Goal: Information Seeking & Learning: Learn about a topic

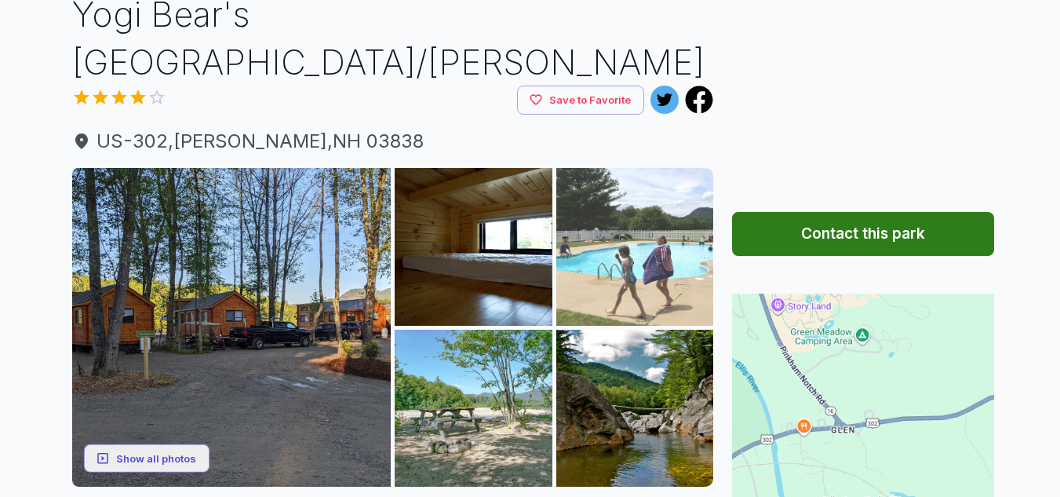
scroll to position [157, 0]
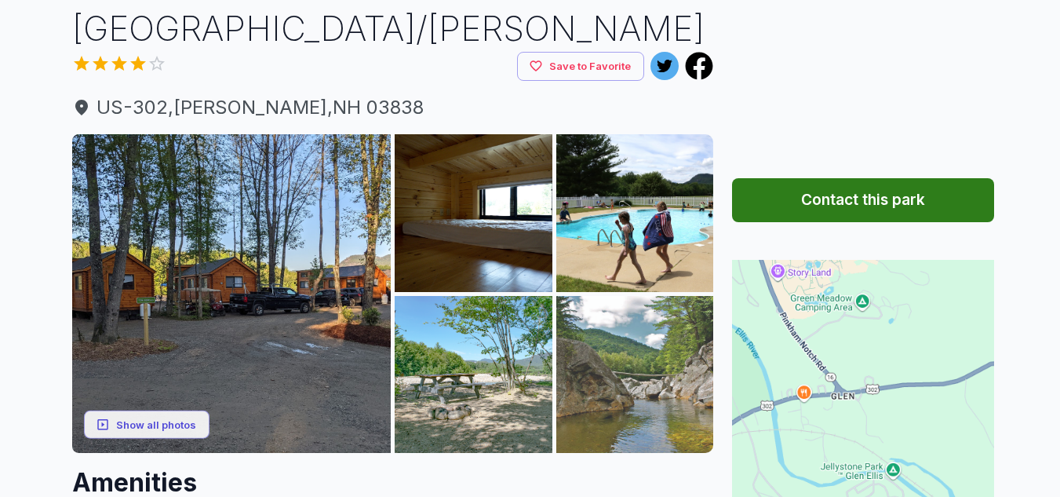
click at [639, 330] on img at bounding box center [635, 375] width 158 height 158
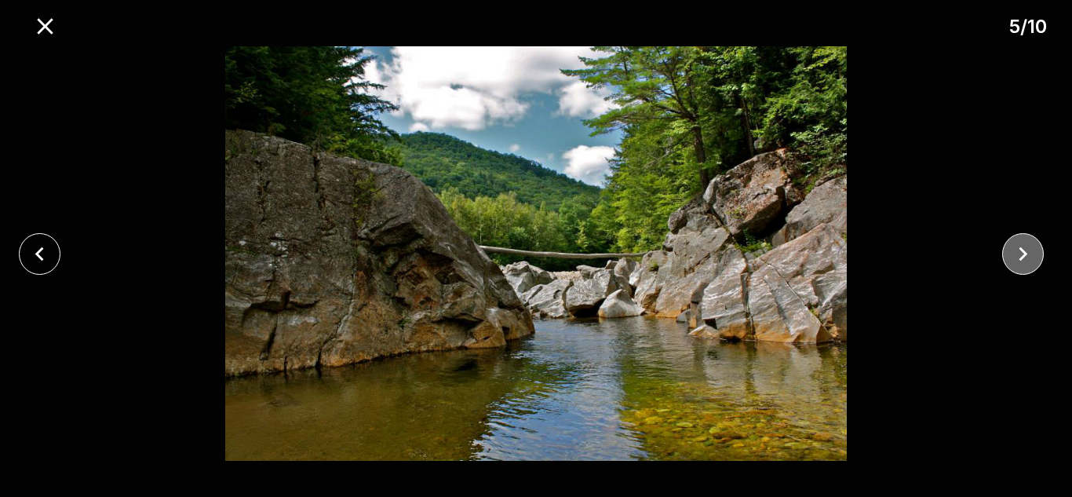
click at [1011, 253] on icon "close" at bounding box center [1022, 253] width 27 height 27
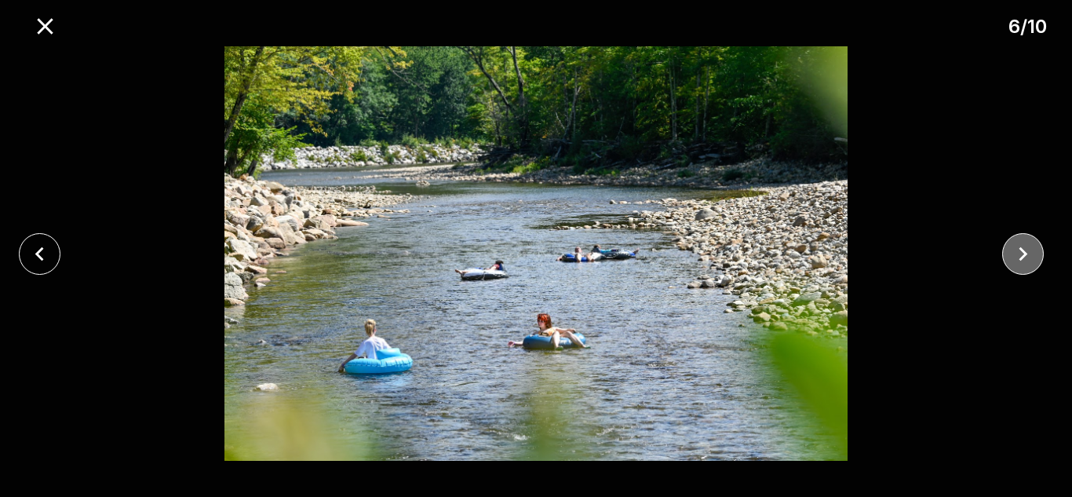
click at [1011, 253] on icon "close" at bounding box center [1022, 253] width 27 height 27
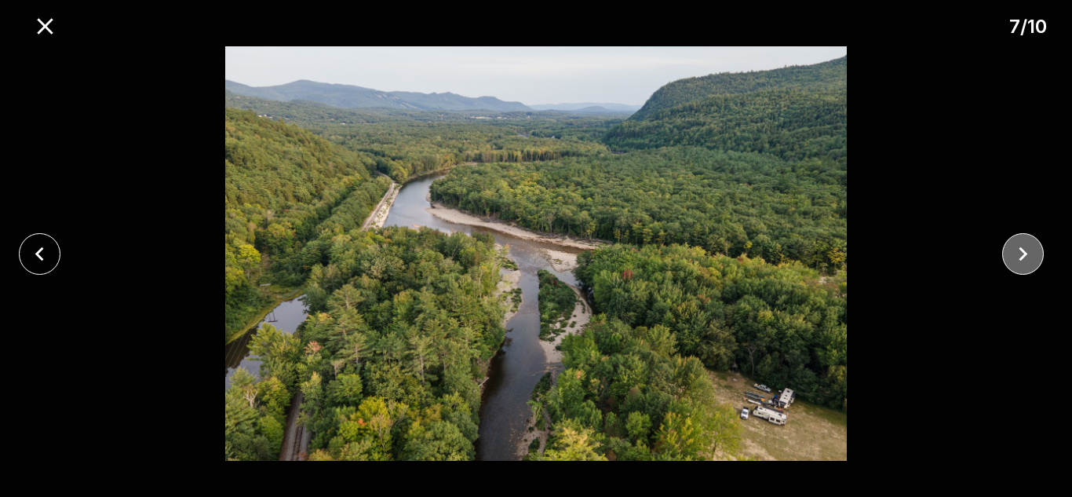
click at [1011, 253] on icon "close" at bounding box center [1022, 253] width 27 height 27
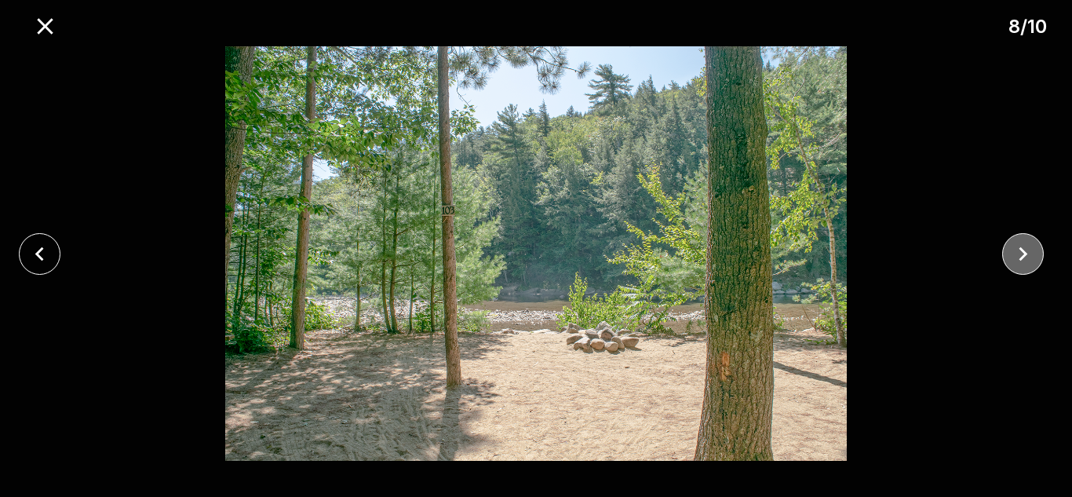
click at [1011, 253] on icon "close" at bounding box center [1022, 253] width 27 height 27
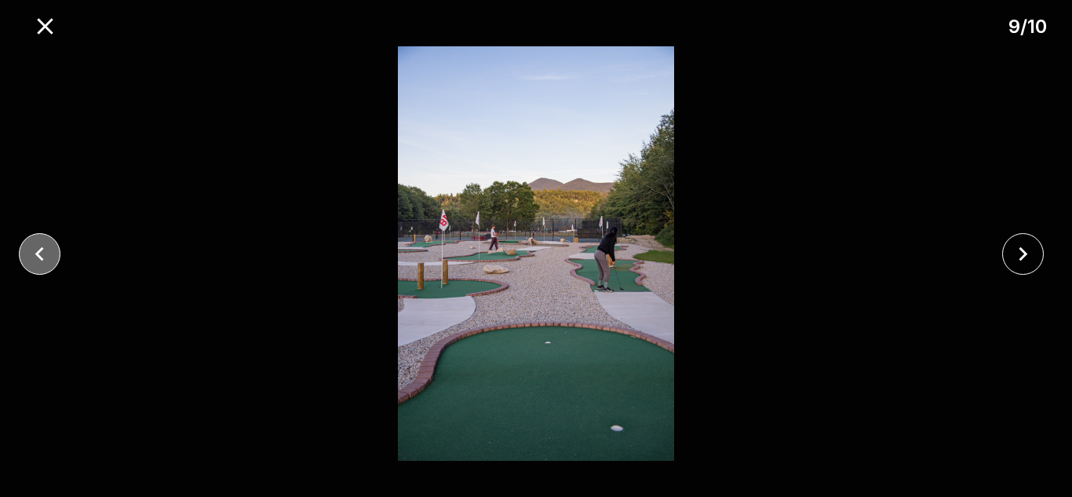
click at [36, 264] on icon "close" at bounding box center [39, 253] width 27 height 27
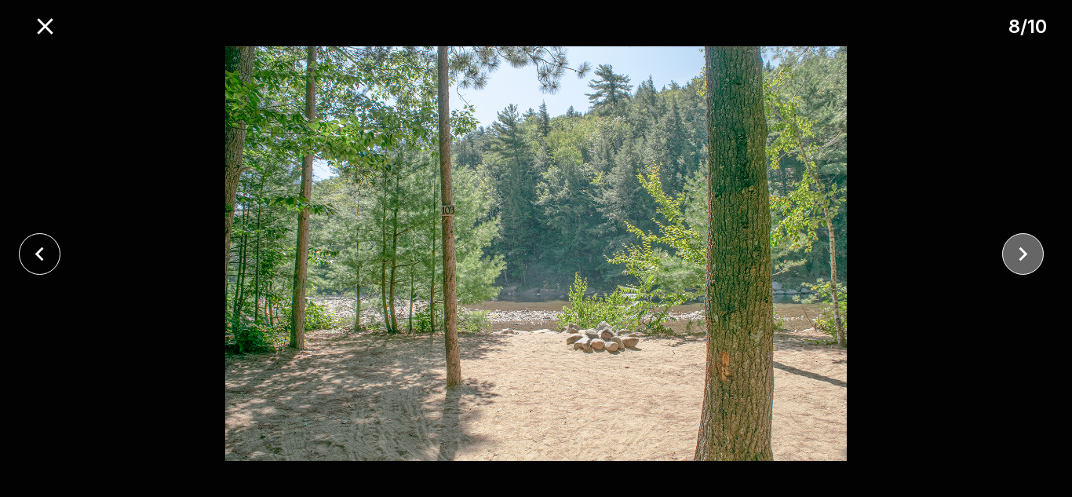
click at [1033, 262] on icon "close" at bounding box center [1022, 253] width 27 height 27
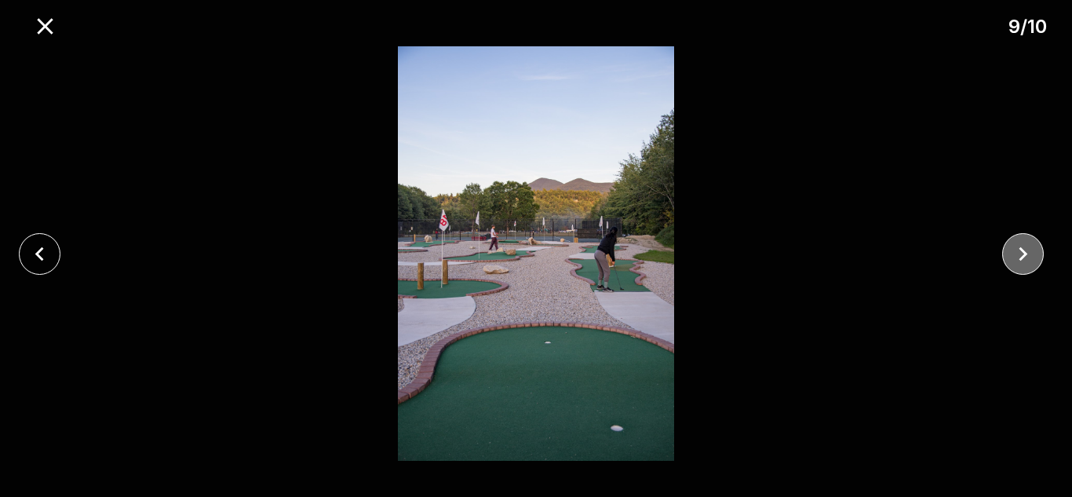
click at [1033, 262] on icon "close" at bounding box center [1022, 253] width 27 height 27
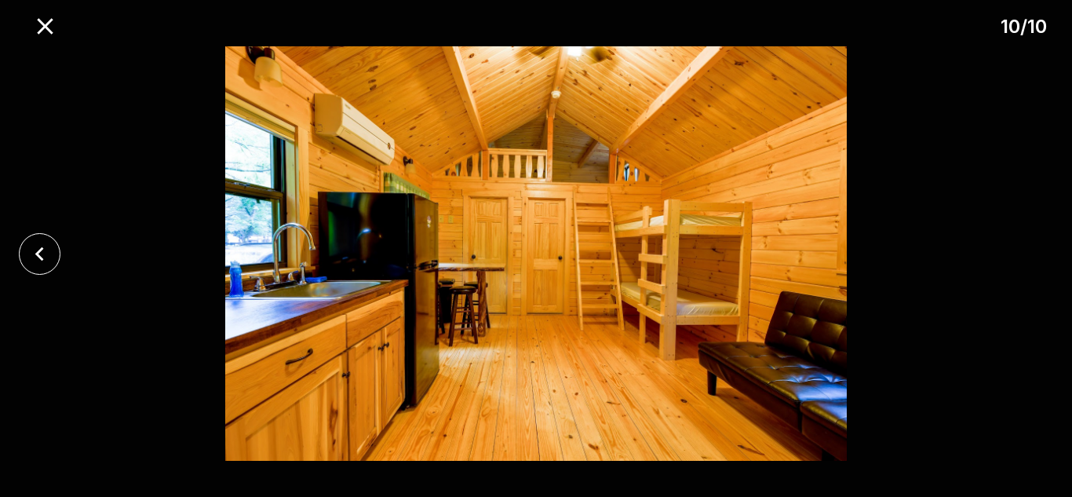
click at [1032, 261] on div at bounding box center [536, 253] width 1072 height 414
click at [1030, 302] on div at bounding box center [536, 253] width 1072 height 414
click at [47, 24] on icon "close" at bounding box center [45, 26] width 16 height 16
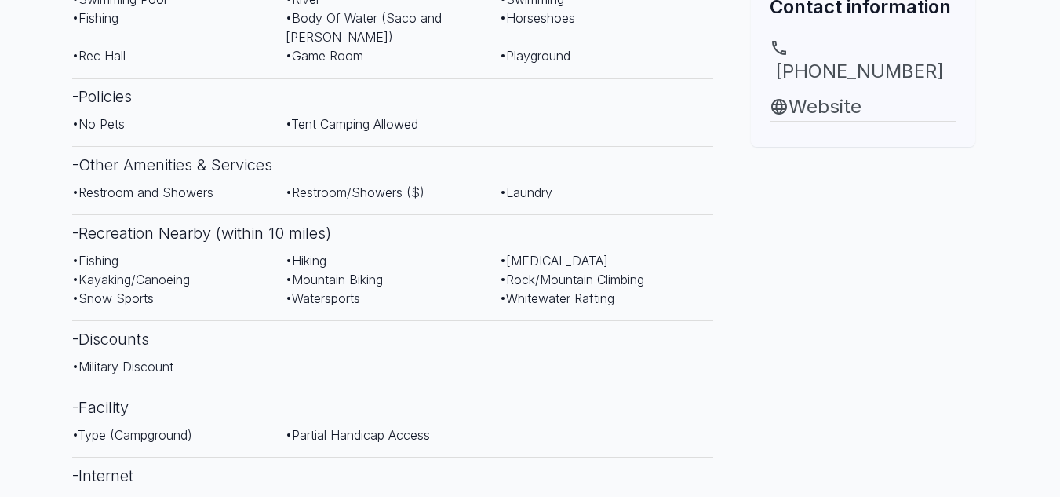
scroll to position [706, 0]
